Goal: Information Seeking & Learning: Learn about a topic

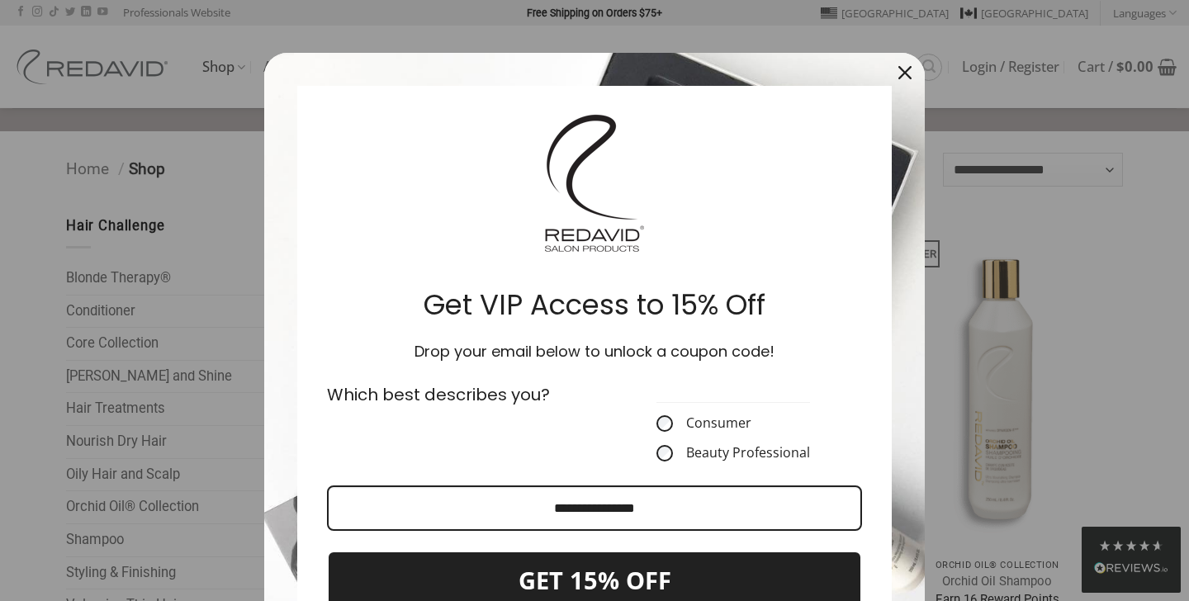
click at [909, 75] on icon "close icon" at bounding box center [905, 72] width 13 height 13
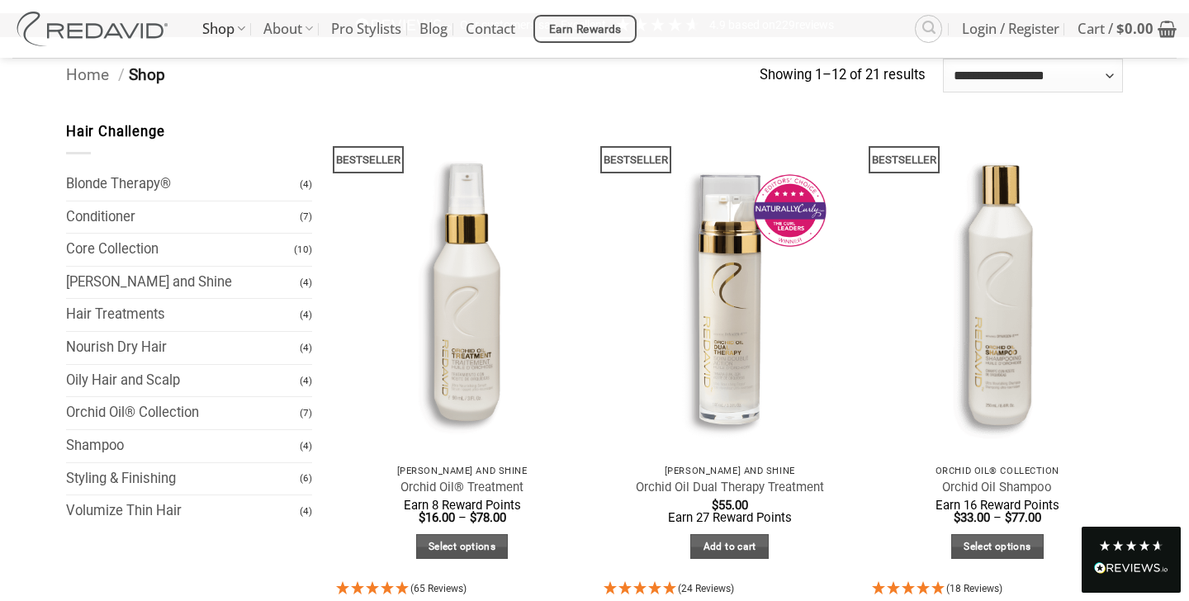
scroll to position [66, 0]
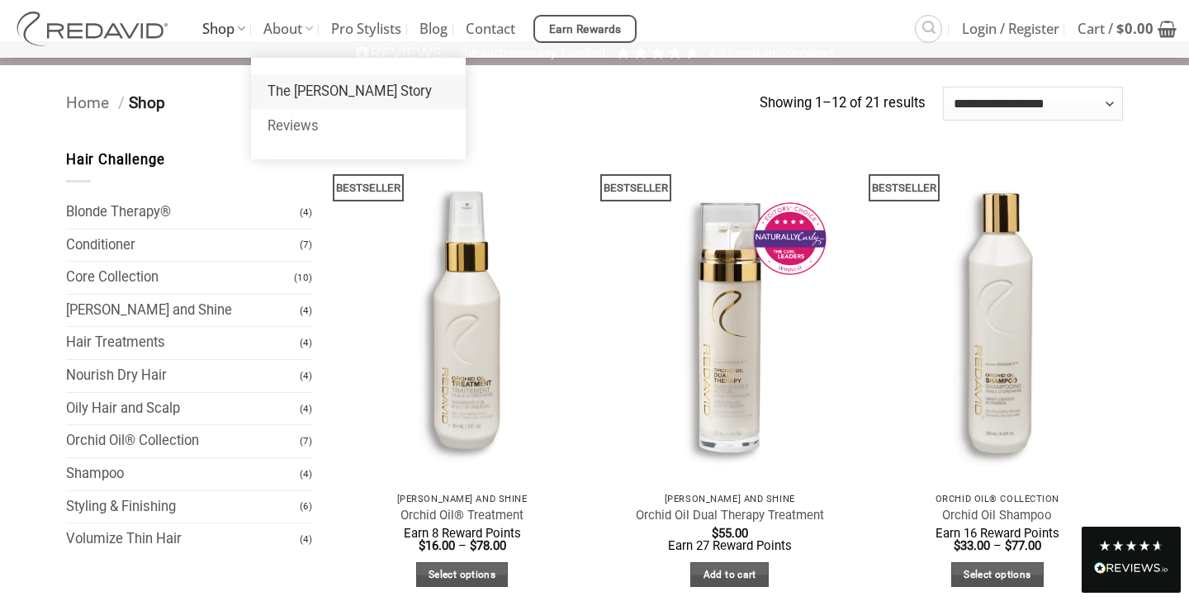
click at [299, 90] on link "The [PERSON_NAME] Story" at bounding box center [358, 91] width 215 height 35
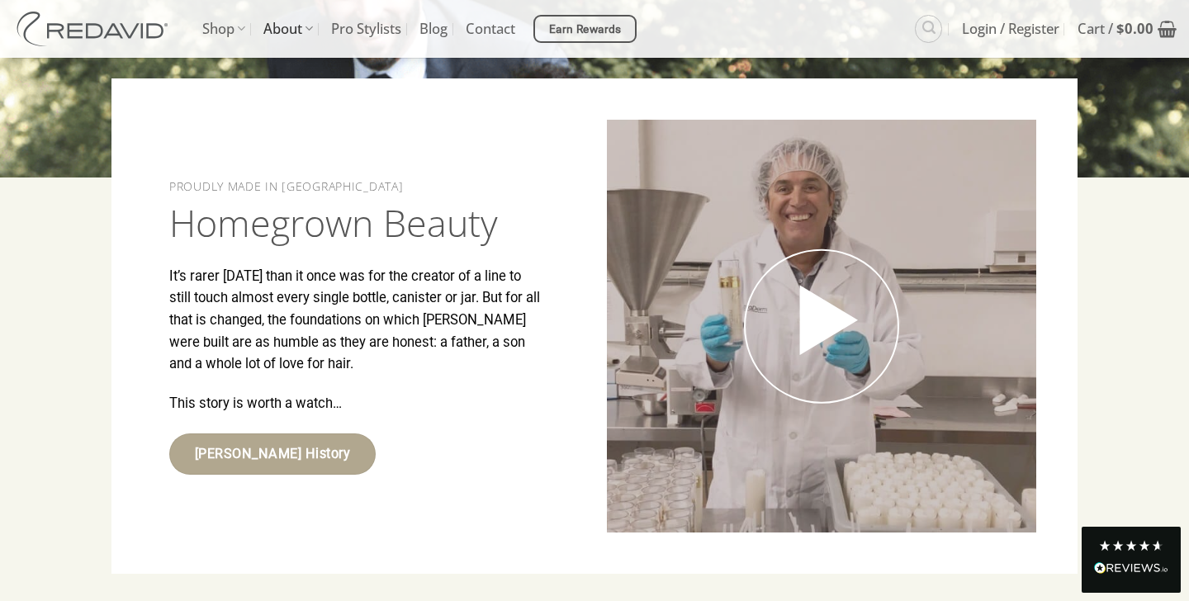
scroll to position [2577, 0]
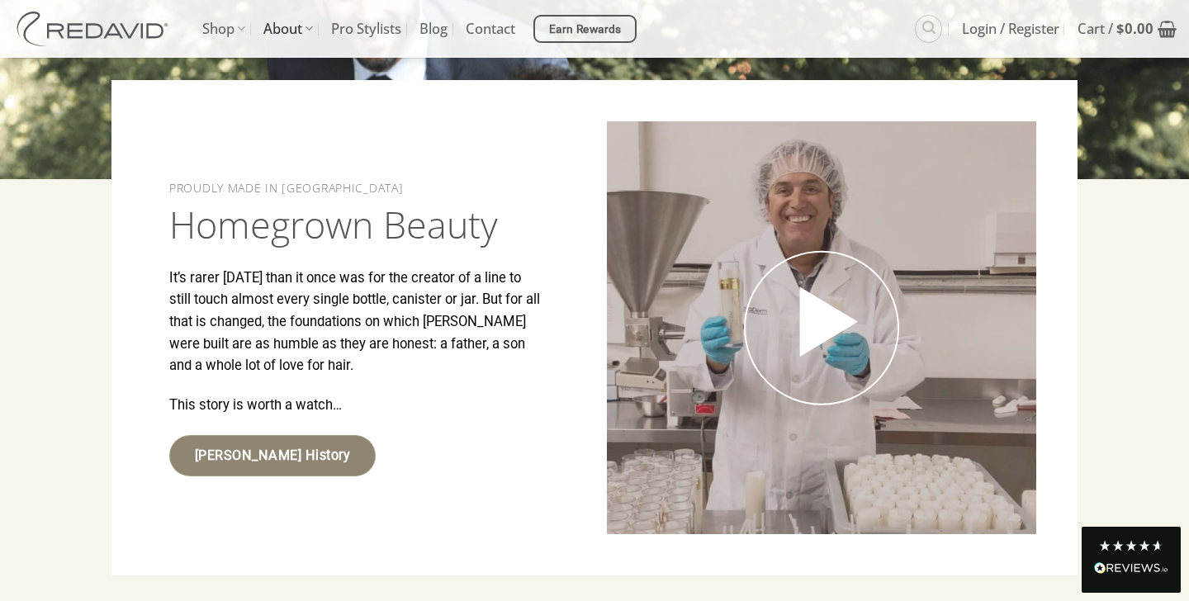
click at [270, 467] on span "[PERSON_NAME] History" at bounding box center [272, 455] width 155 height 21
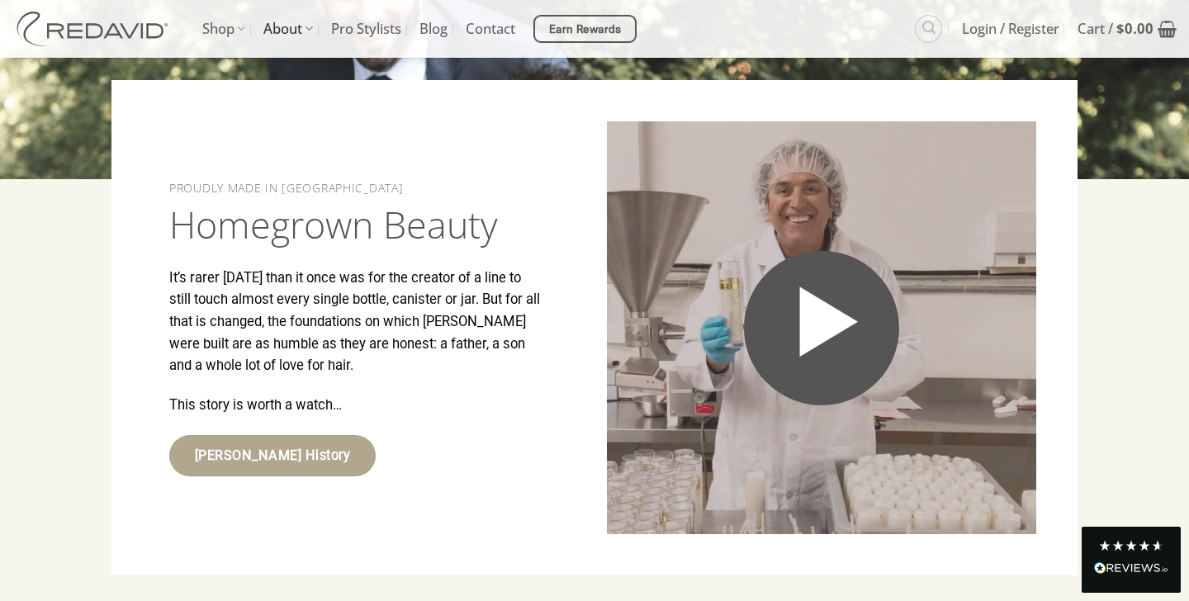
click at [819, 353] on icon "Open video in lightbox" at bounding box center [821, 322] width 95 height 111
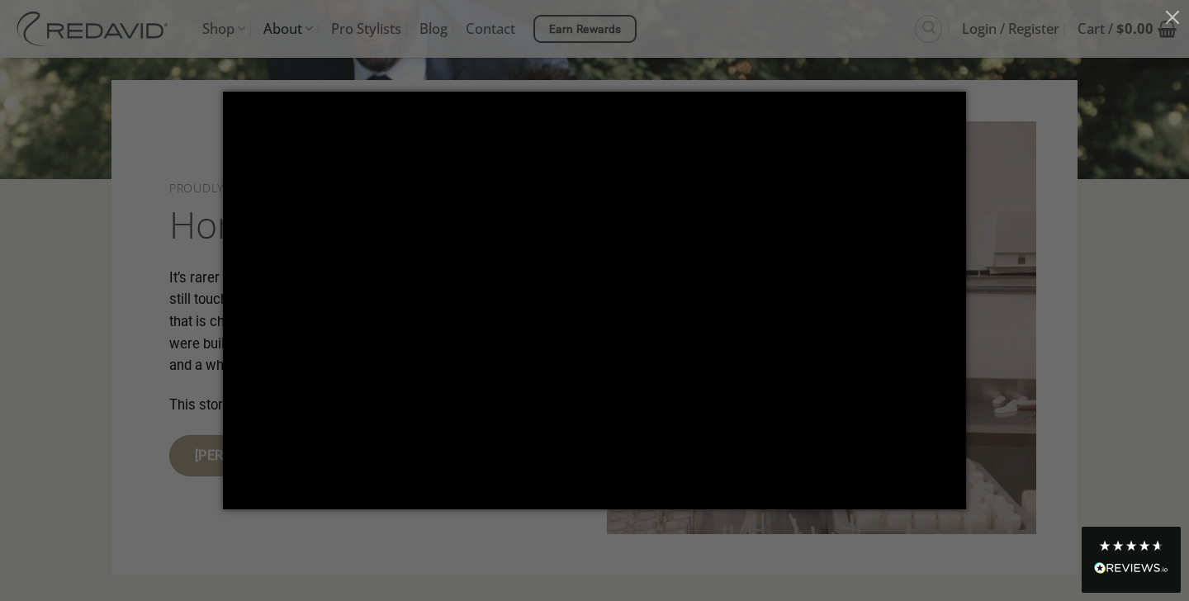
click at [998, 6] on div at bounding box center [594, 300] width 1189 height 601
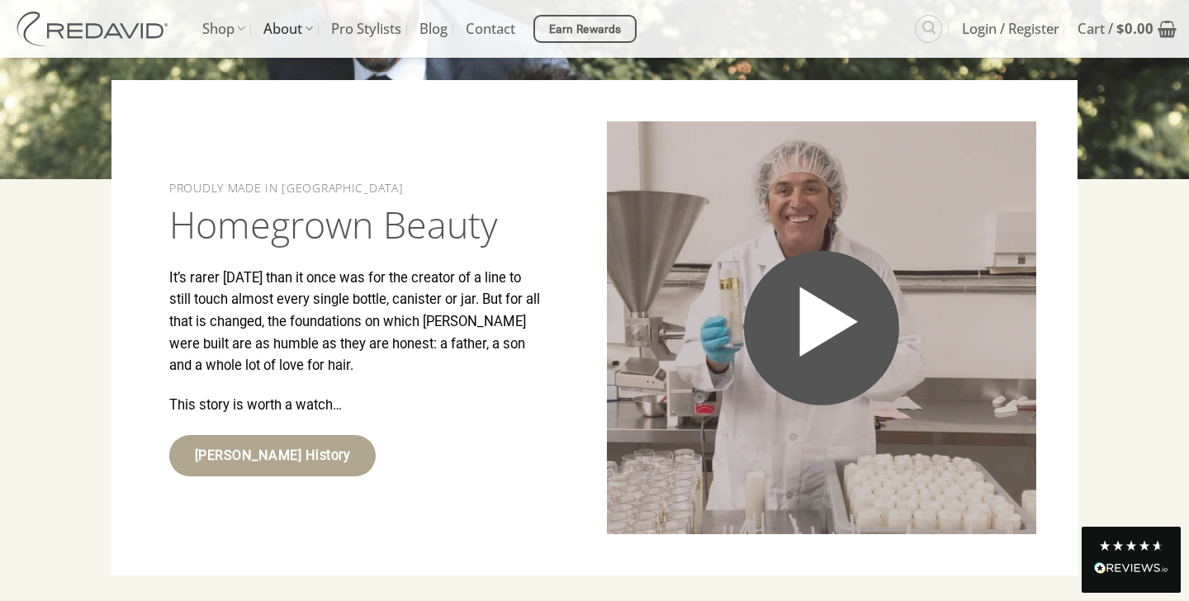
click at [845, 294] on icon "Open video in lightbox" at bounding box center [821, 322] width 95 height 111
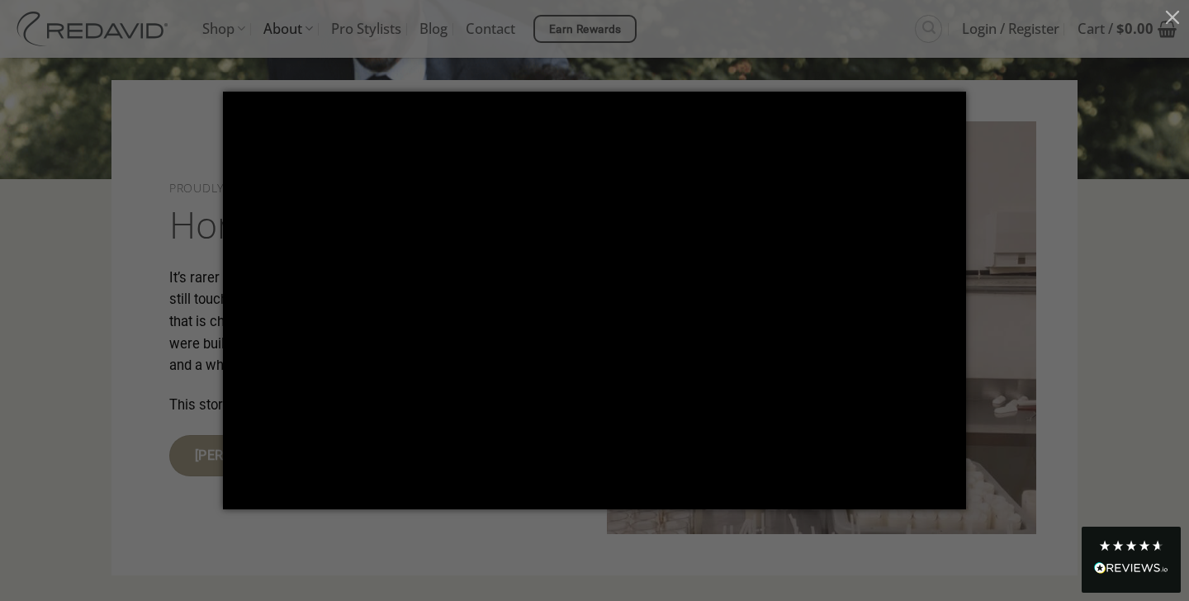
click at [1083, 296] on div at bounding box center [594, 300] width 1189 height 601
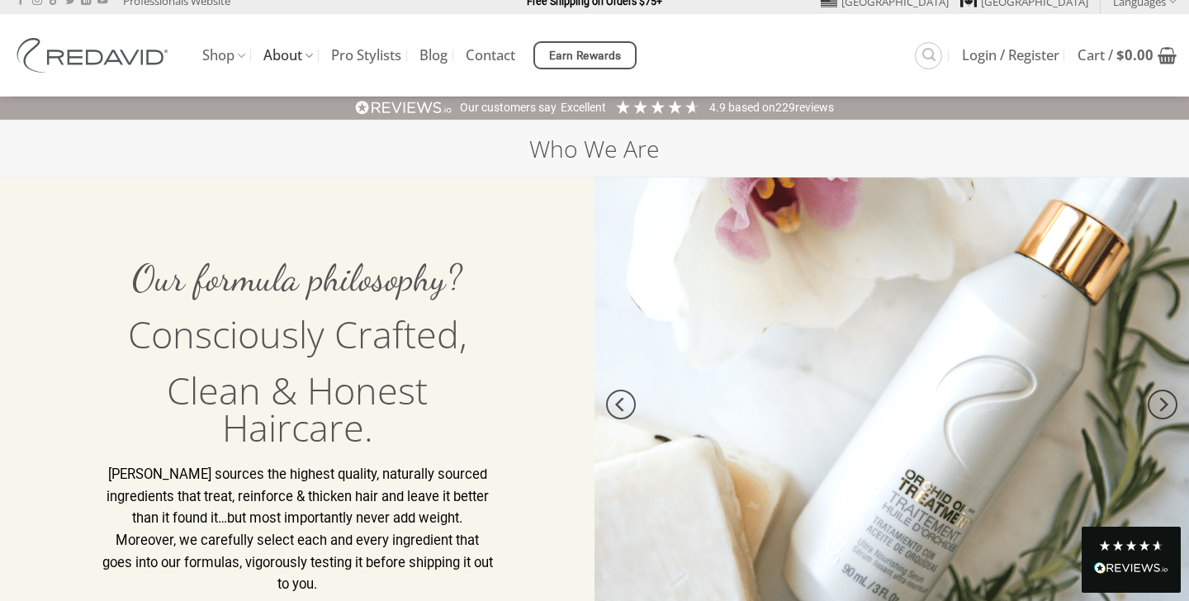
scroll to position [0, 0]
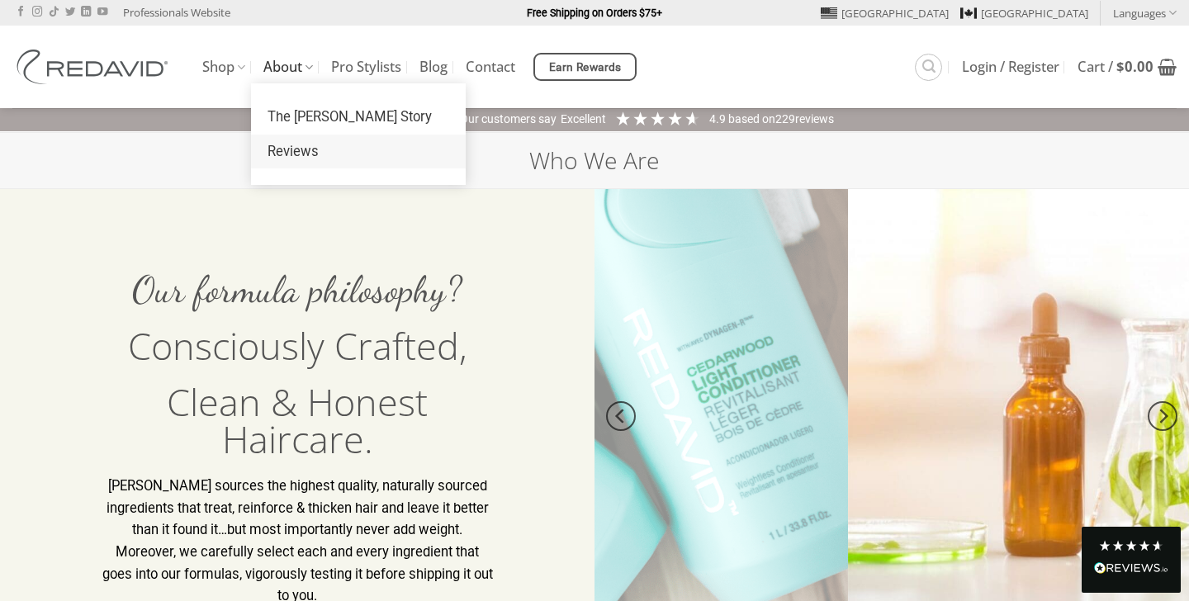
click at [294, 149] on link "Reviews" at bounding box center [358, 152] width 215 height 35
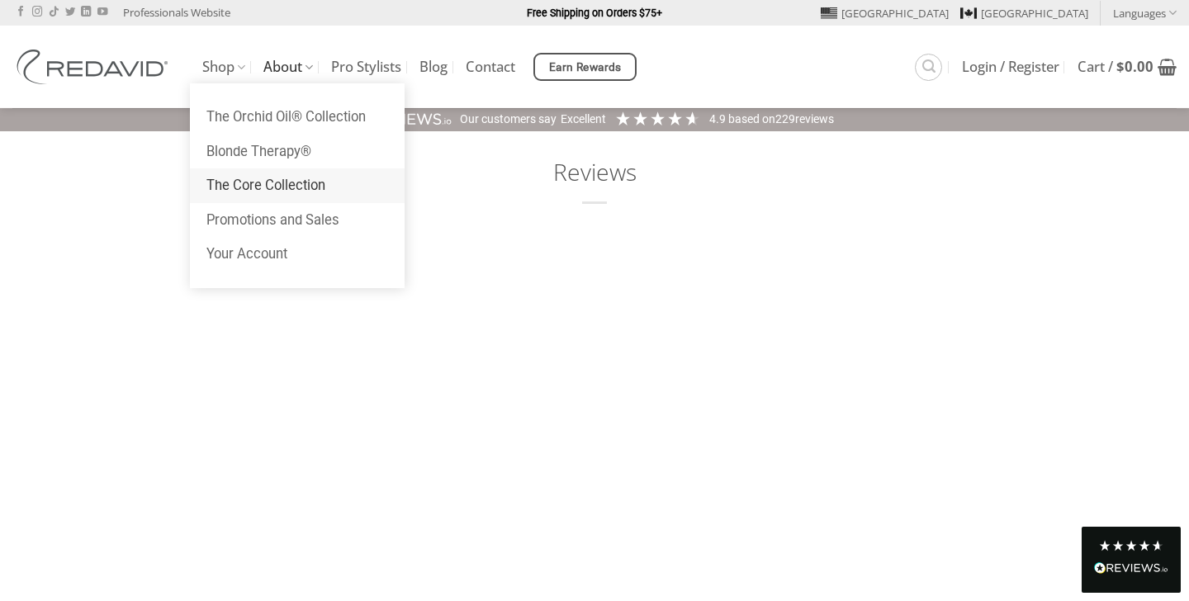
click at [240, 189] on link "The Core Collection" at bounding box center [297, 185] width 215 height 35
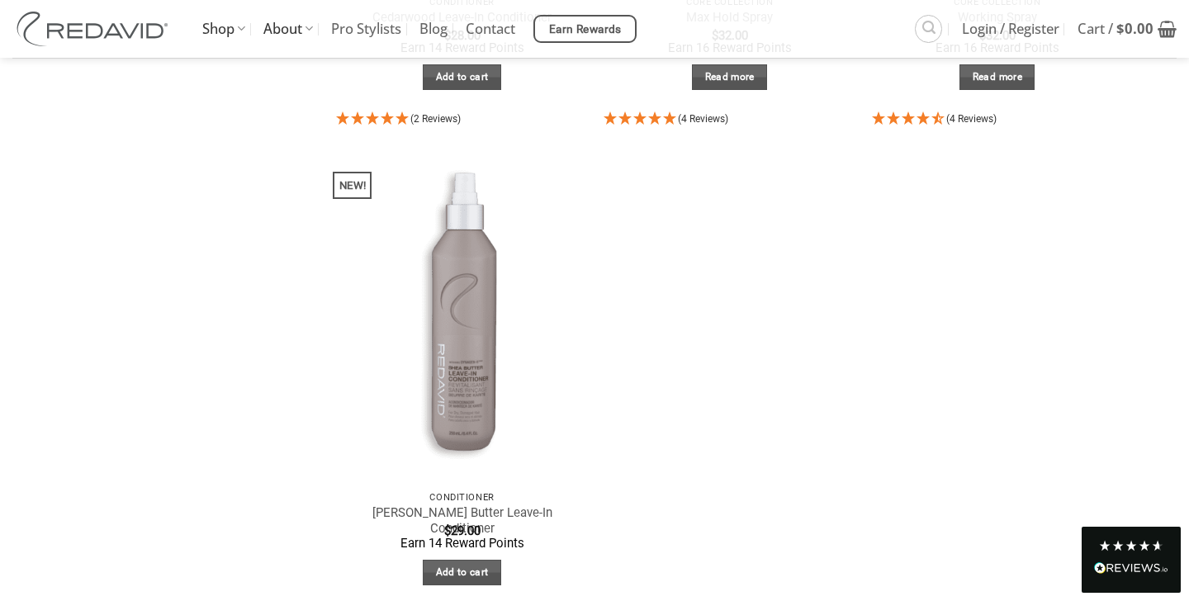
scroll to position [1553, 0]
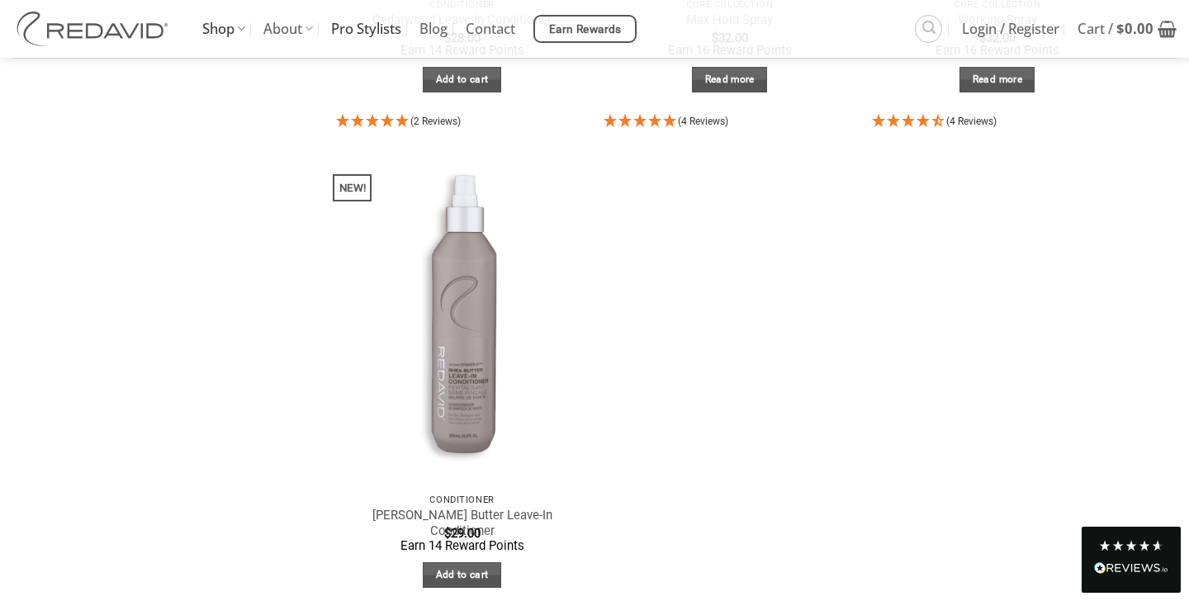
click at [376, 32] on link "Pro Stylists" at bounding box center [366, 29] width 70 height 58
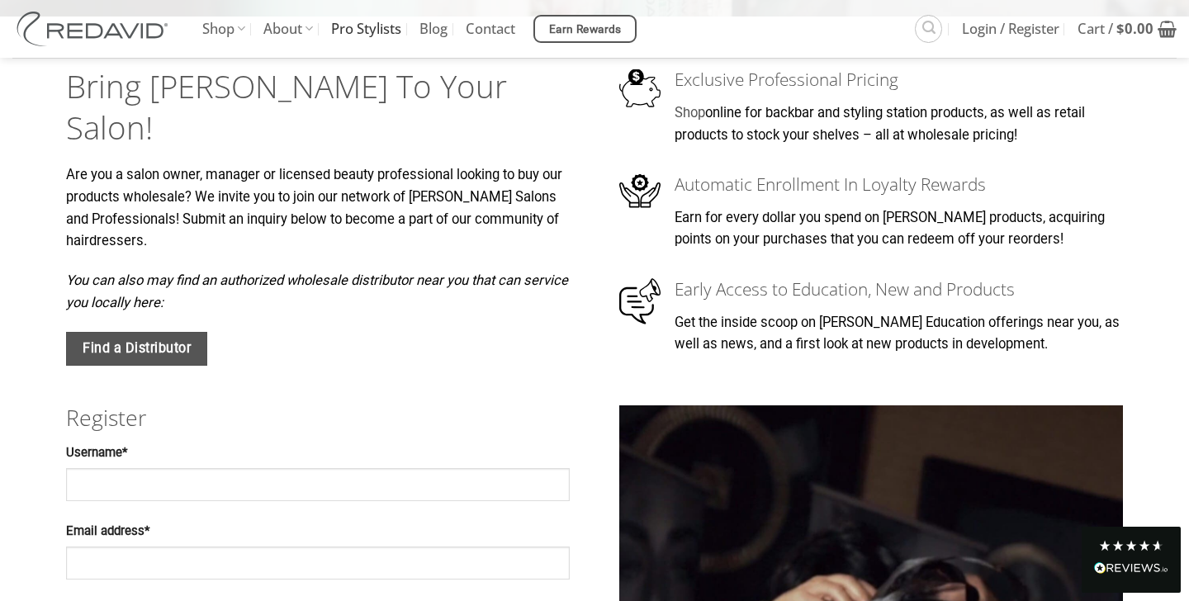
scroll to position [297, 0]
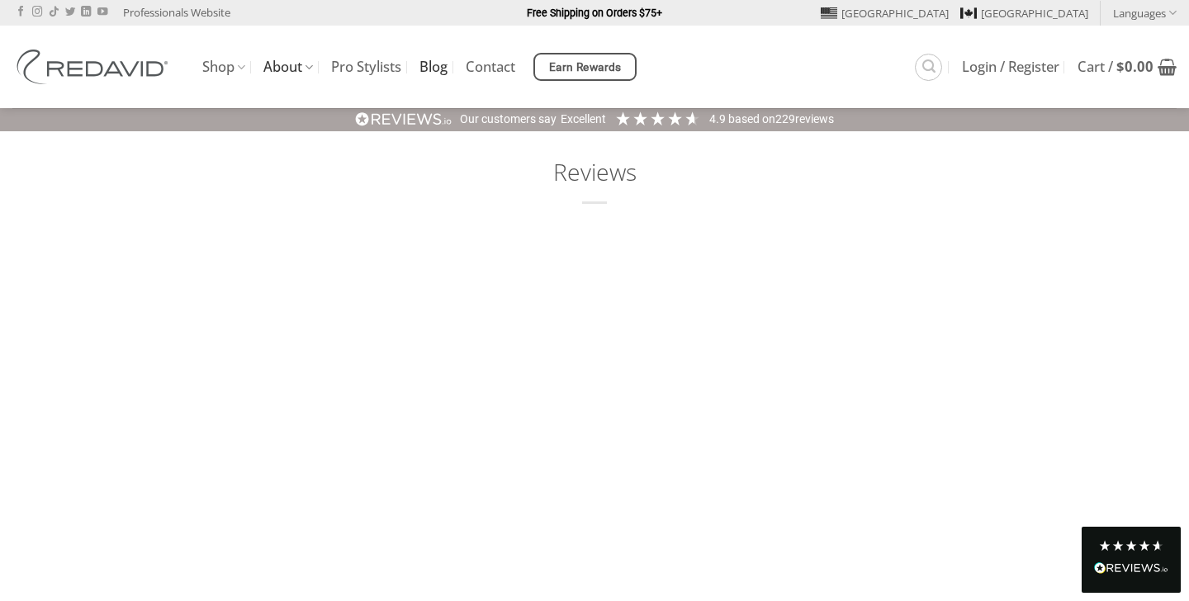
click at [443, 66] on link "Blog" at bounding box center [434, 67] width 28 height 30
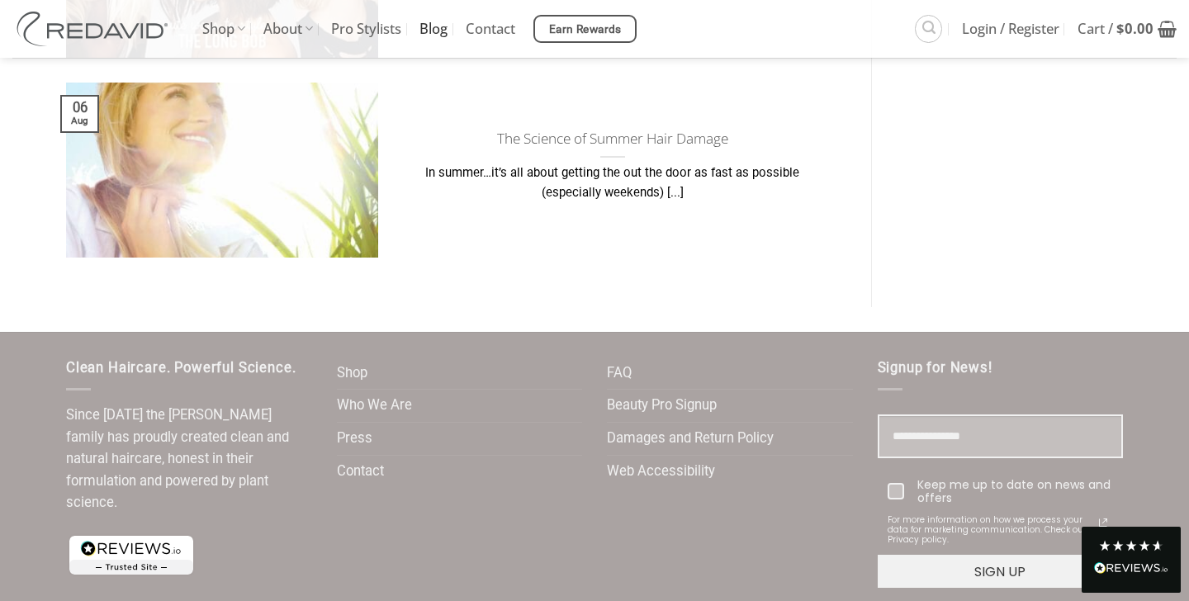
scroll to position [1916, 0]
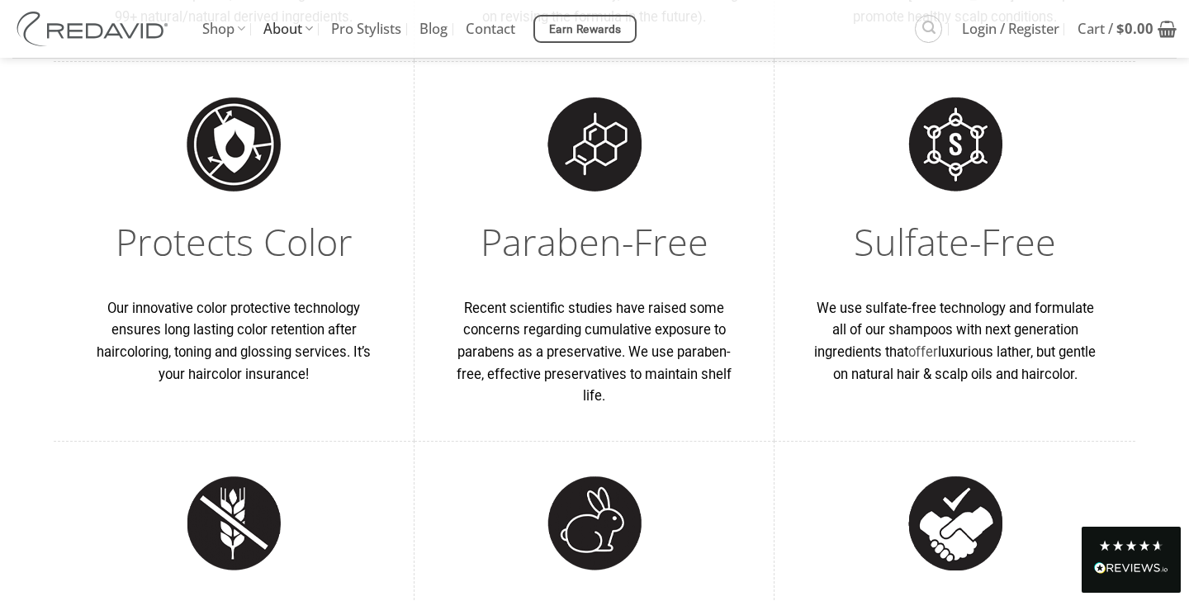
scroll to position [1124, 0]
